Goal: Find contact information: Find contact information

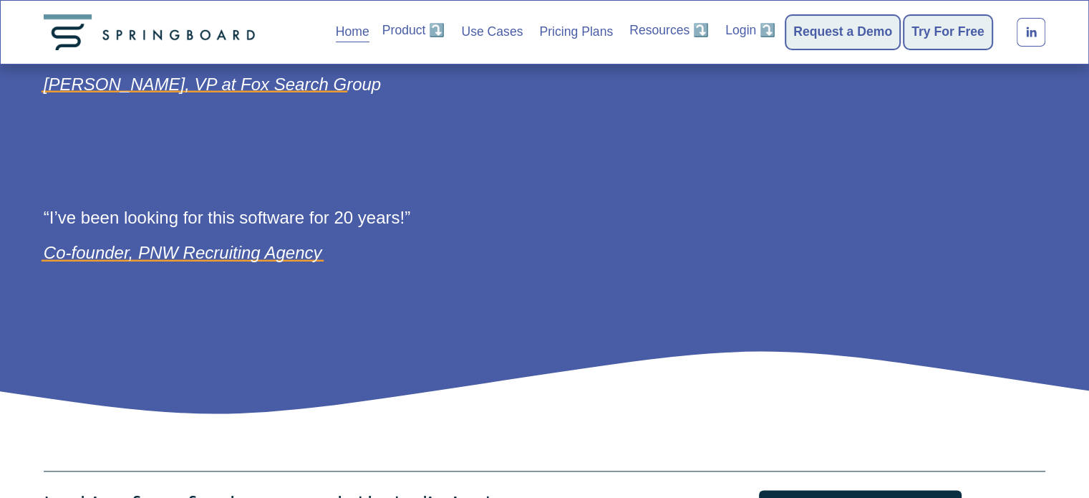
scroll to position [2031, 0]
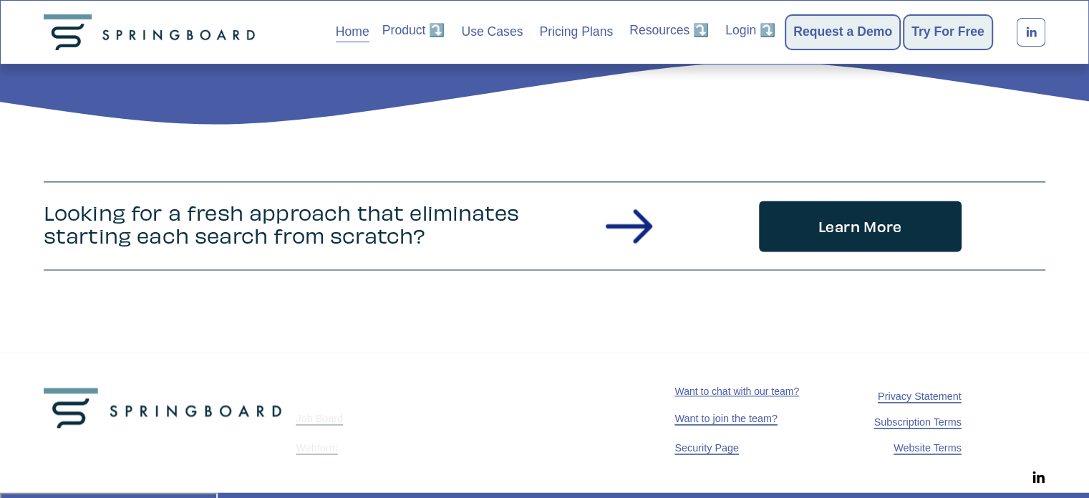
click at [917, 402] on span "Privacy Statement" at bounding box center [920, 395] width 84 height 11
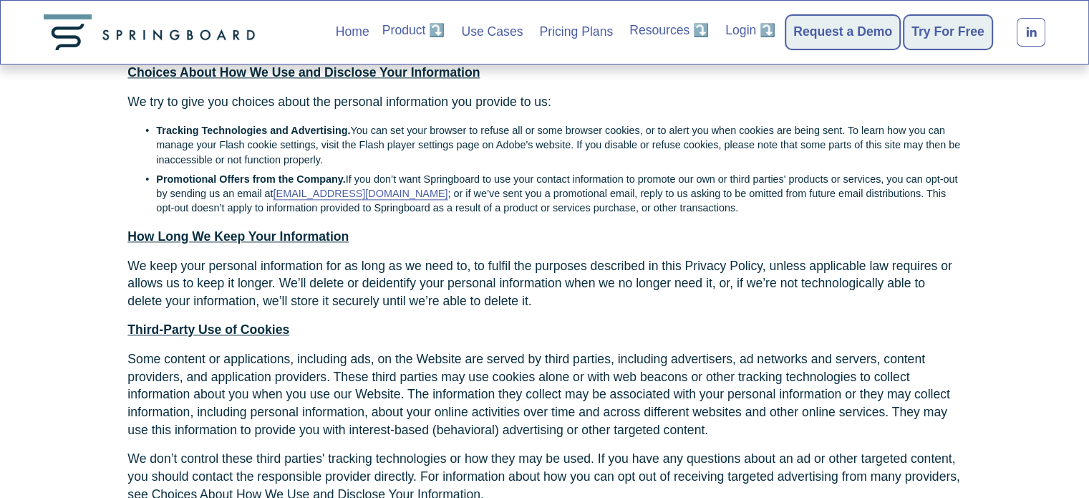
scroll to position [2177, 0]
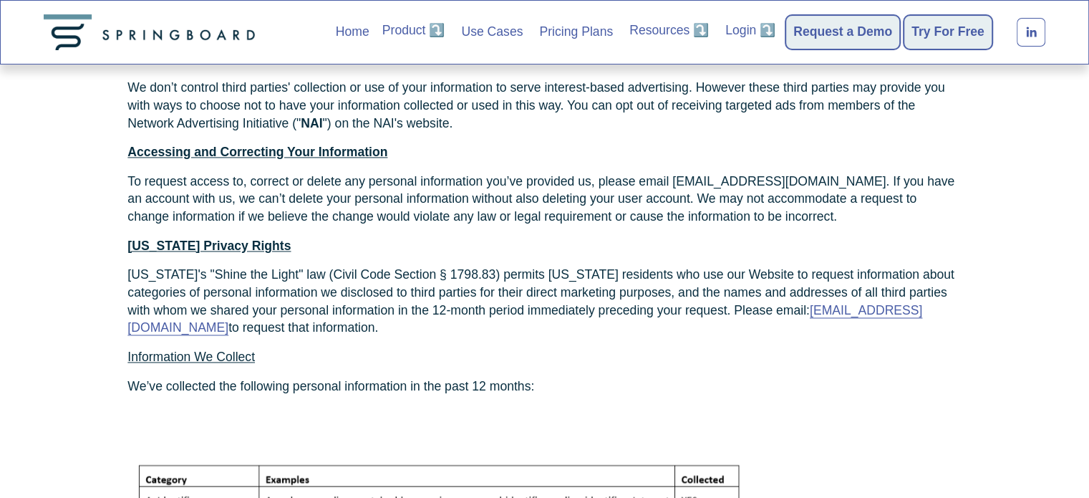
drag, startPoint x: 947, startPoint y: 303, endPoint x: 865, endPoint y: 319, distance: 84.0
click at [942, 303] on p "[US_STATE]'s "Shine the Light" law (Civil Code Section § 1798.83) permits [US_S…" at bounding box center [543, 301] width 833 height 71
drag, startPoint x: 813, startPoint y: 309, endPoint x: 178, endPoint y: 329, distance: 635.3
click at [178, 329] on p "[US_STATE]'s "Shine the Light" law (Civil Code Section § 1798.83) permits [US_S…" at bounding box center [543, 301] width 833 height 71
copy link "[EMAIL_ADDRESS][DOMAIN_NAME]"
